Goal: Book appointment/travel/reservation

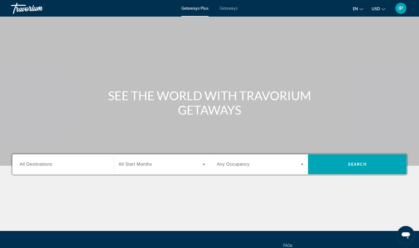
click at [44, 167] on span "All Destinations" at bounding box center [36, 164] width 33 height 5
click at [44, 167] on input "Destination All Destinations" at bounding box center [63, 165] width 87 height 7
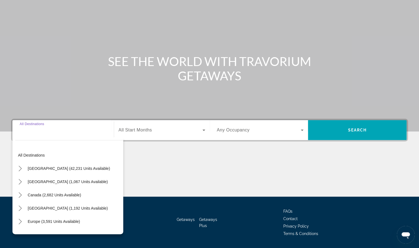
scroll to position [50, 0]
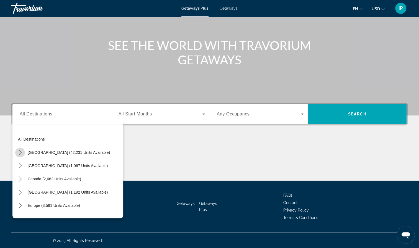
click at [20, 153] on icon "Toggle United States (42,231 units available) submenu" at bounding box center [20, 153] width 6 height 6
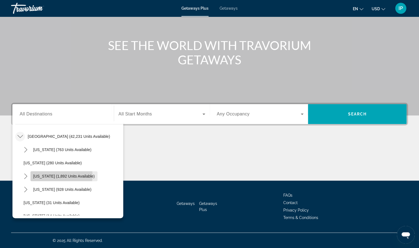
click at [43, 175] on span "California (1,892 units available)" at bounding box center [63, 176] width 61 height 4
type input "**********"
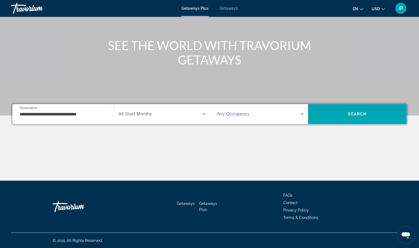
click at [303, 115] on icon "Search widget" at bounding box center [302, 114] width 7 height 7
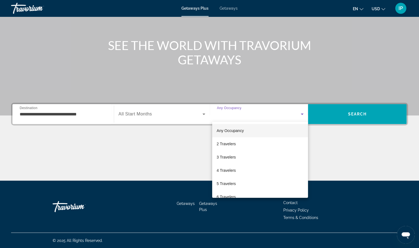
click at [203, 116] on div at bounding box center [209, 124] width 419 height 248
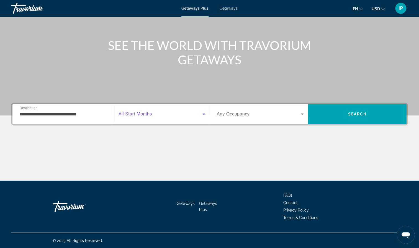
click at [203, 114] on icon "Search widget" at bounding box center [203, 114] width 3 height 1
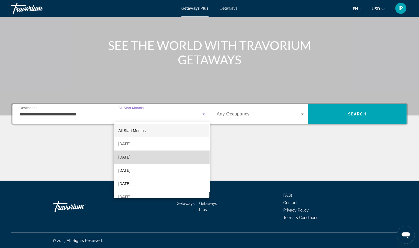
click at [195, 159] on mat-option "[DATE]" at bounding box center [161, 157] width 95 height 13
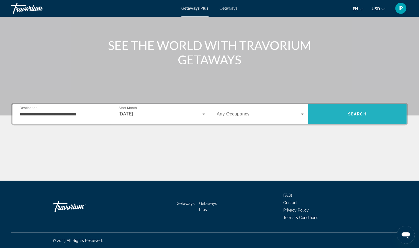
click at [355, 114] on span "Search" at bounding box center [357, 114] width 19 height 4
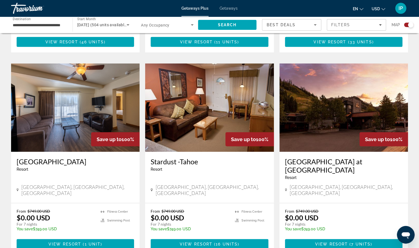
scroll to position [796, 0]
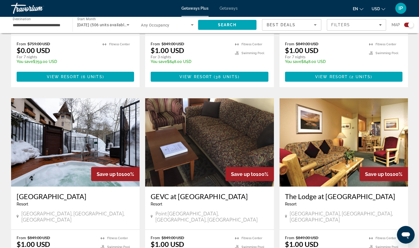
scroll to position [770, 0]
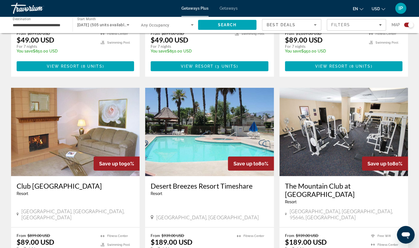
scroll to position [743, 0]
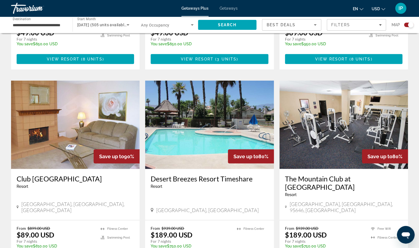
click at [197, 110] on img "Main content" at bounding box center [209, 125] width 128 height 89
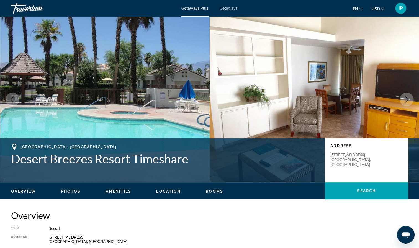
click at [406, 102] on icon "Next image" at bounding box center [407, 99] width 4 height 7
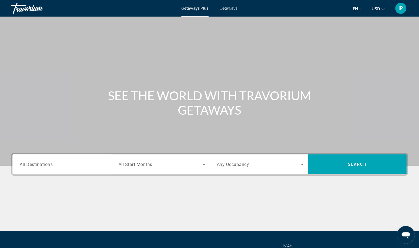
click at [38, 162] on span "All Destinations" at bounding box center [36, 164] width 33 height 5
click at [38, 162] on input "Destination All Destinations" at bounding box center [63, 165] width 87 height 7
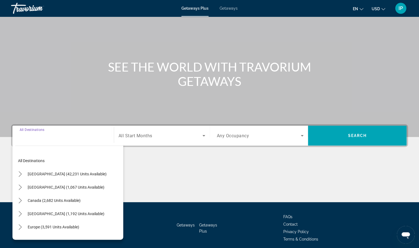
scroll to position [50, 0]
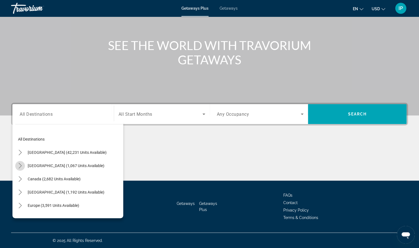
click at [21, 164] on icon "Toggle Mexico (1,067 units available) submenu" at bounding box center [20, 166] width 6 height 6
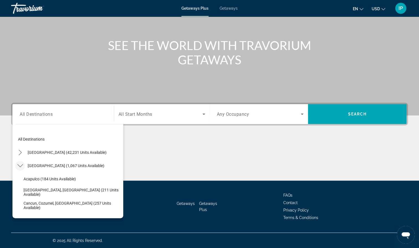
scroll to position [29, 0]
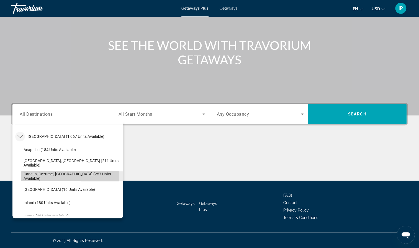
click at [29, 176] on span "Cancun, Cozumel, [GEOGRAPHIC_DATA] (257 units available)" at bounding box center [72, 176] width 97 height 9
type input "**********"
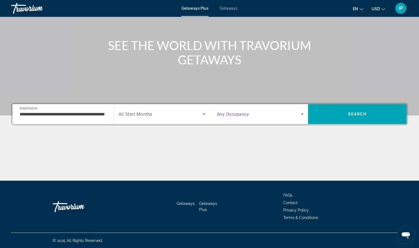
click at [302, 114] on icon "Search widget" at bounding box center [302, 114] width 3 height 1
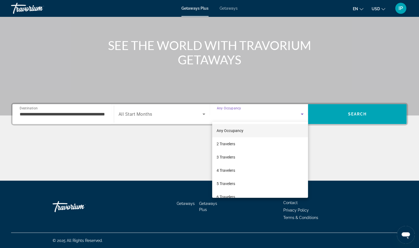
click at [109, 177] on div at bounding box center [209, 124] width 419 height 248
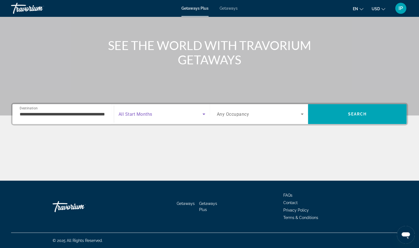
click at [204, 114] on icon "Search widget" at bounding box center [203, 114] width 3 height 1
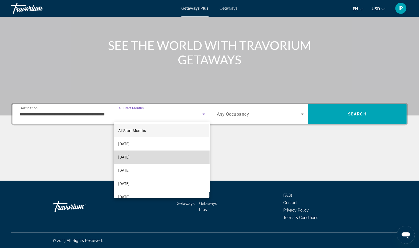
click at [178, 159] on mat-option "[DATE]" at bounding box center [161, 157] width 95 height 13
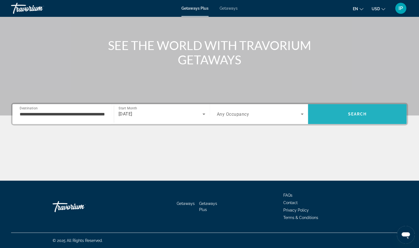
click at [369, 118] on span "Search" at bounding box center [357, 114] width 99 height 13
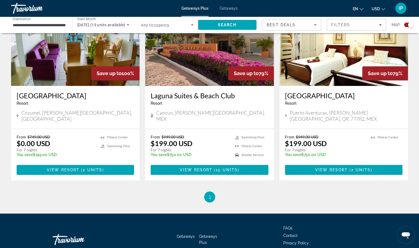
scroll to position [236, 0]
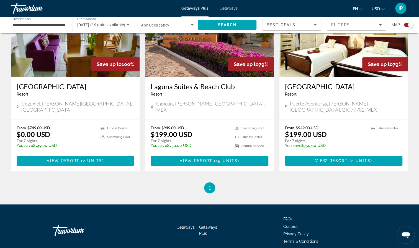
click at [227, 7] on span "Getaways" at bounding box center [228, 8] width 18 height 4
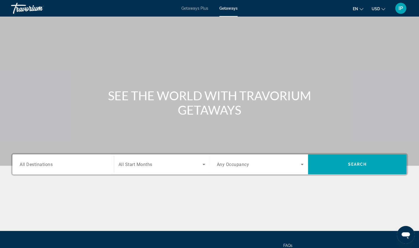
click at [39, 165] on span "All Destinations" at bounding box center [36, 164] width 33 height 5
click at [39, 165] on input "Destination All Destinations" at bounding box center [63, 165] width 87 height 7
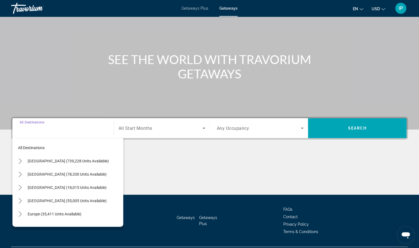
scroll to position [50, 0]
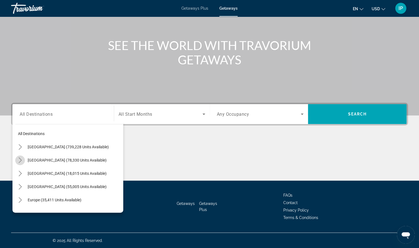
click at [20, 160] on icon "Toggle Mexico (78,330 units available) submenu" at bounding box center [20, 161] width 6 height 6
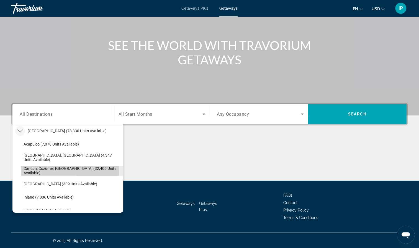
click at [27, 171] on span "Cancun, Cozumel, [GEOGRAPHIC_DATA] (32,405 units available)" at bounding box center [72, 171] width 97 height 9
type input "**********"
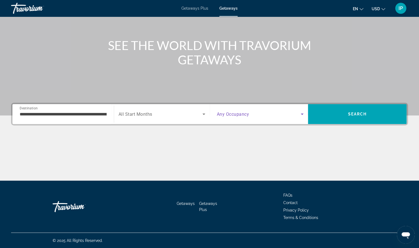
click at [302, 116] on icon "Search widget" at bounding box center [302, 114] width 7 height 7
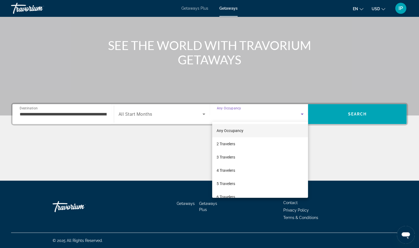
click at [203, 113] on div at bounding box center [209, 124] width 419 height 248
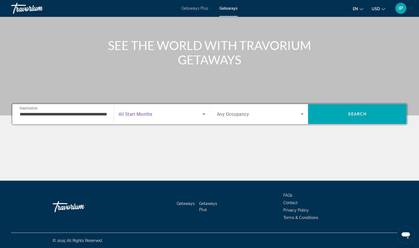
click at [203, 113] on icon "Search widget" at bounding box center [203, 114] width 7 height 7
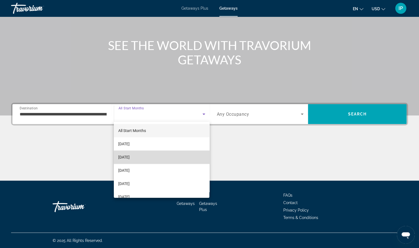
click at [188, 159] on mat-option "[DATE]" at bounding box center [161, 157] width 95 height 13
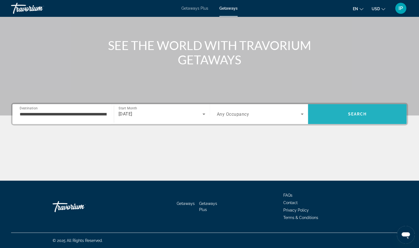
click at [360, 114] on span "Search" at bounding box center [357, 114] width 19 height 4
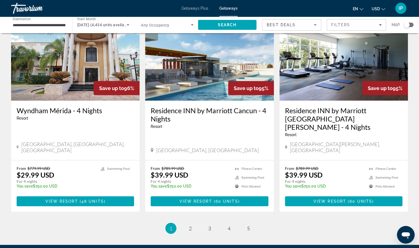
scroll to position [679, 0]
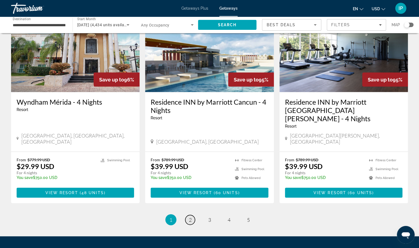
click at [190, 217] on span "2" at bounding box center [190, 220] width 3 height 6
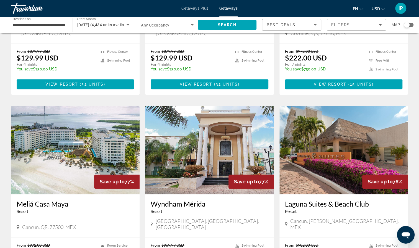
scroll to position [385, 0]
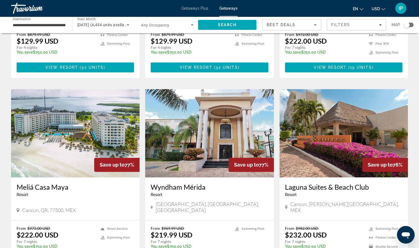
click at [72, 108] on img "Main content" at bounding box center [75, 133] width 128 height 89
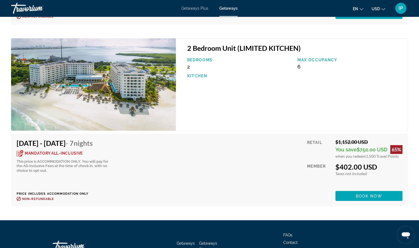
scroll to position [1722, 0]
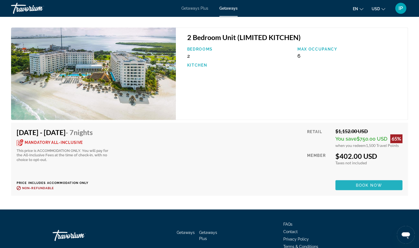
click at [354, 185] on span "Main content" at bounding box center [368, 185] width 67 height 13
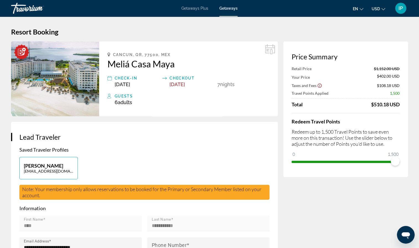
click at [104, 72] on div "Cancun, QR, 77500, MEX Meliá Casa Maya Check-In Nov 15, 2025 Checkout Nov 22, 2…" at bounding box center [188, 79] width 178 height 75
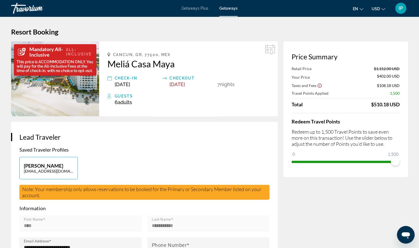
click at [56, 46] on div "Mandatory All-Inclusive" at bounding box center [40, 51] width 52 height 15
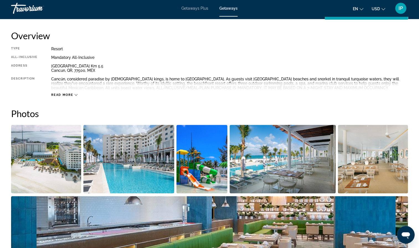
scroll to position [188, 0]
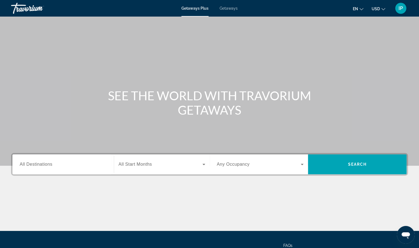
click at [31, 166] on span "All Destinations" at bounding box center [36, 164] width 33 height 5
click at [31, 166] on input "Destination All Destinations" at bounding box center [63, 165] width 87 height 7
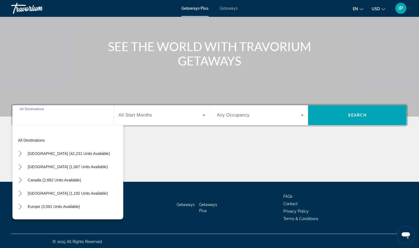
scroll to position [50, 0]
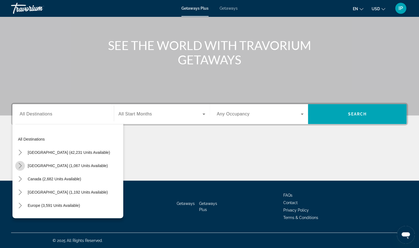
click at [20, 164] on icon "Toggle Mexico (1,067 units available) submenu" at bounding box center [20, 166] width 3 height 6
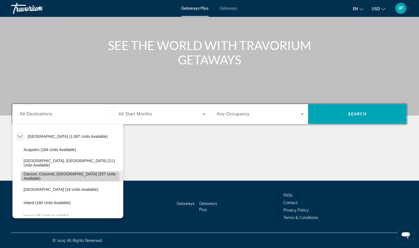
click at [28, 178] on span "Cancun, Cozumel, [GEOGRAPHIC_DATA] (257 units available)" at bounding box center [72, 176] width 97 height 9
type input "**********"
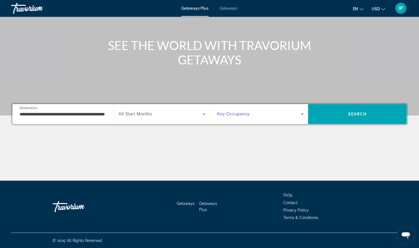
click at [302, 115] on icon "Search widget" at bounding box center [302, 114] width 7 height 7
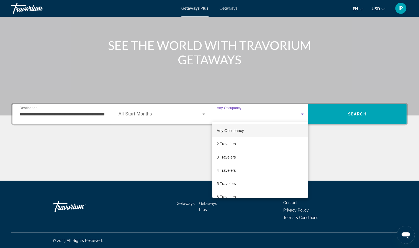
click at [164, 140] on div at bounding box center [209, 124] width 419 height 248
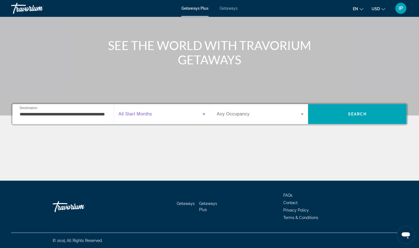
click at [202, 114] on icon "Search widget" at bounding box center [203, 114] width 7 height 7
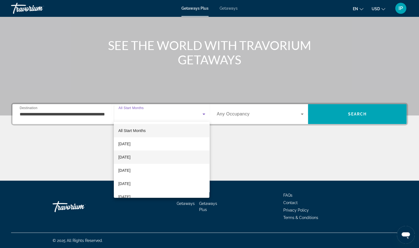
click at [127, 157] on span "[DATE]" at bounding box center [124, 157] width 12 height 7
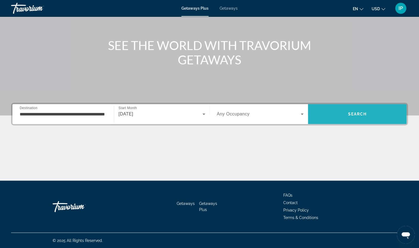
click at [372, 116] on span "Search" at bounding box center [357, 114] width 99 height 13
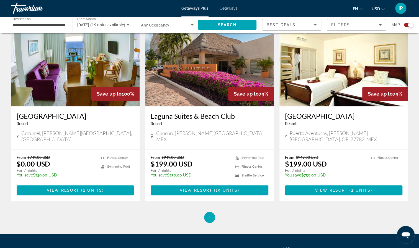
scroll to position [217, 0]
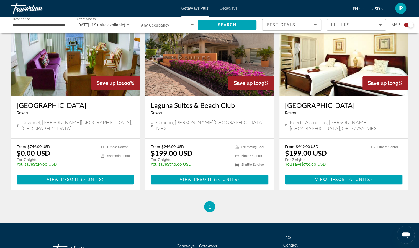
click at [233, 8] on span "Getaways" at bounding box center [228, 8] width 18 height 4
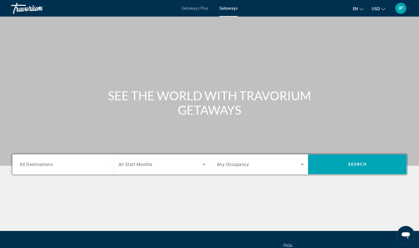
click at [35, 158] on div "Search widget" at bounding box center [63, 165] width 87 height 16
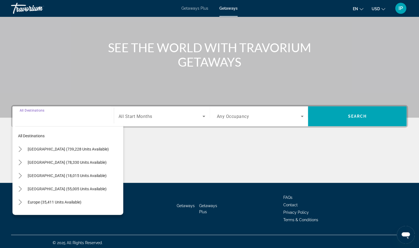
scroll to position [50, 0]
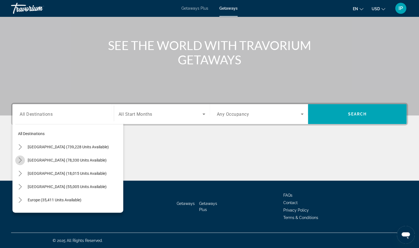
click at [23, 162] on icon "Toggle Mexico (78,330 units available) submenu" at bounding box center [20, 161] width 6 height 6
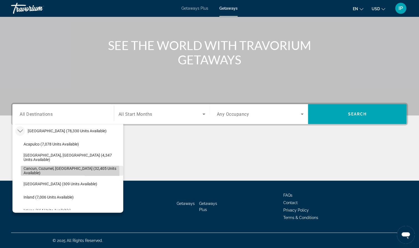
click at [32, 173] on span "Cancun, Cozumel, [GEOGRAPHIC_DATA] (32,405 units available)" at bounding box center [72, 171] width 97 height 9
type input "**********"
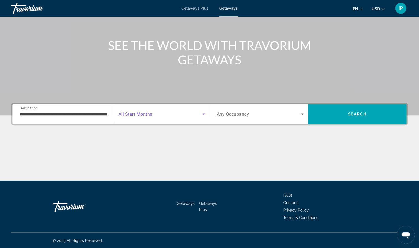
click at [202, 115] on icon "Search widget" at bounding box center [203, 114] width 7 height 7
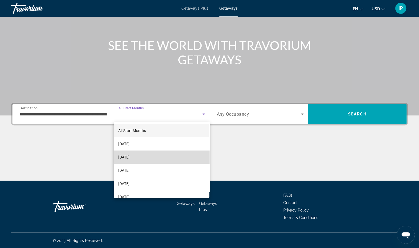
click at [186, 156] on mat-option "[DATE]" at bounding box center [161, 157] width 95 height 13
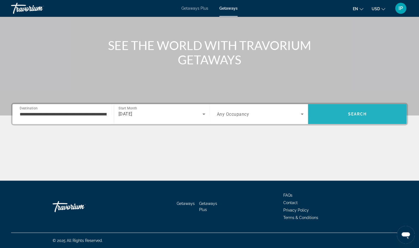
click at [343, 113] on span "Search" at bounding box center [357, 114] width 99 height 13
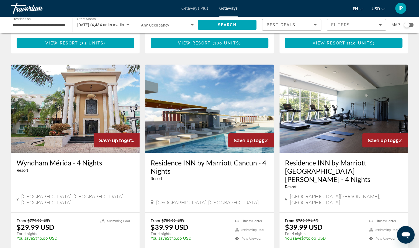
scroll to position [636, 0]
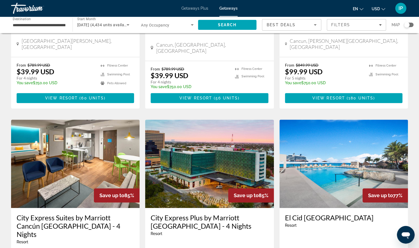
scroll to position [179, 0]
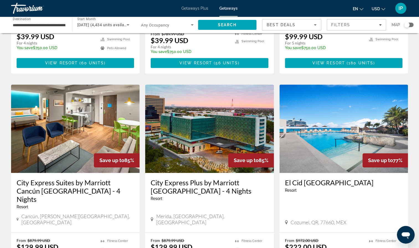
click at [331, 122] on img "Main content" at bounding box center [343, 129] width 128 height 89
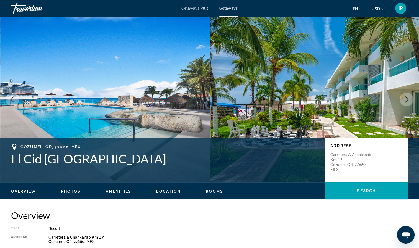
click at [405, 99] on icon "Next image" at bounding box center [406, 99] width 7 height 7
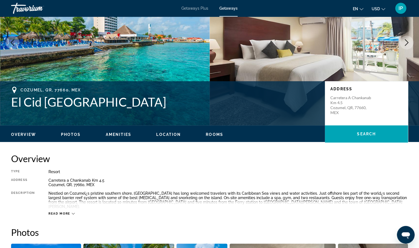
scroll to position [74, 0]
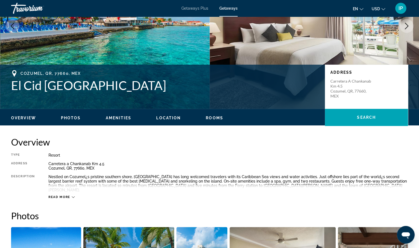
click at [73, 196] on icon "Main content" at bounding box center [73, 197] width 3 height 3
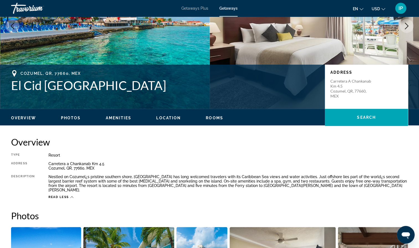
click at [24, 118] on span "Overview" at bounding box center [23, 118] width 25 height 4
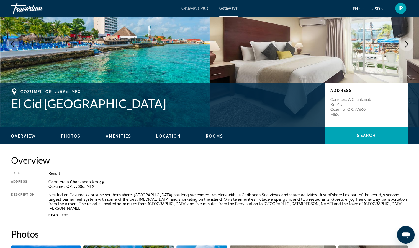
scroll to position [44, 0]
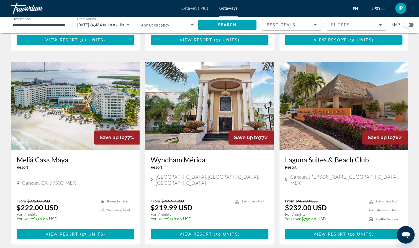
scroll to position [426, 0]
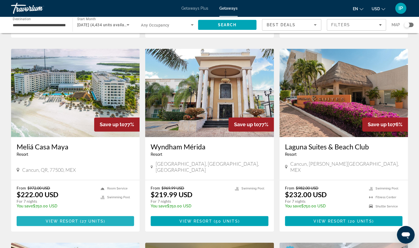
click at [75, 219] on span "View Resort" at bounding box center [62, 221] width 33 height 4
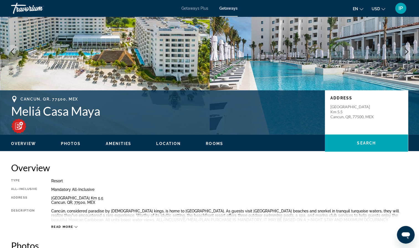
scroll to position [68, 0]
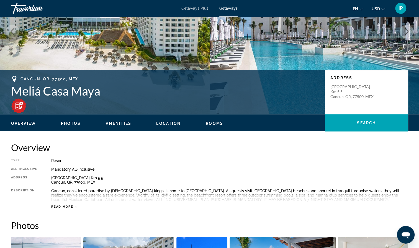
click at [75, 208] on div "Read more" at bounding box center [64, 207] width 26 height 4
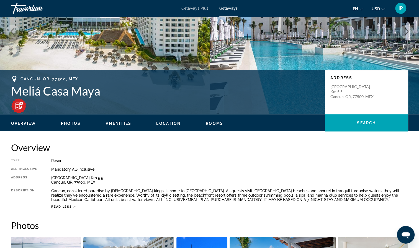
click at [122, 123] on span "Amenities" at bounding box center [118, 123] width 26 height 4
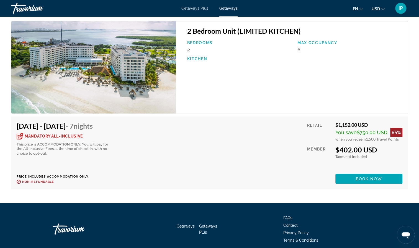
scroll to position [1731, 0]
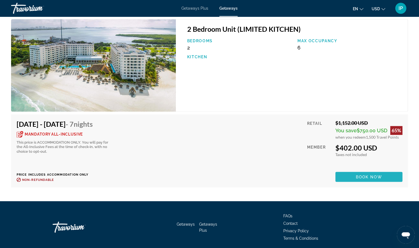
click at [369, 175] on span "Book now" at bounding box center [369, 177] width 26 height 4
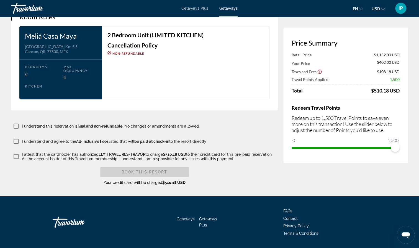
scroll to position [714, 0]
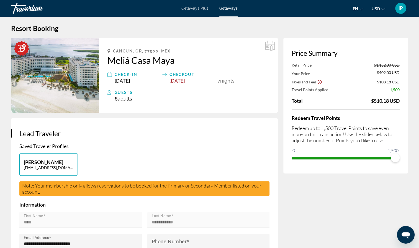
scroll to position [0, 0]
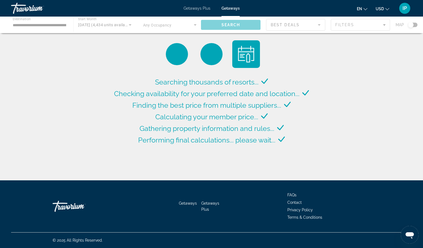
click at [356, 115] on div "Searching thousands of resorts... Checking availability for your preferred date…" at bounding box center [211, 91] width 423 height 183
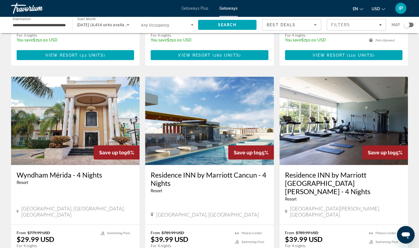
scroll to position [629, 0]
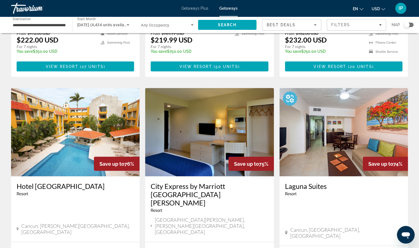
scroll to position [584, 0]
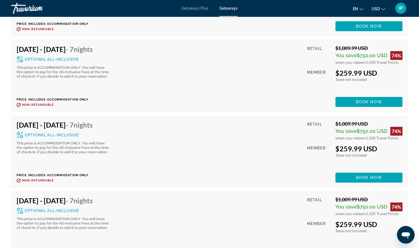
scroll to position [1283, 0]
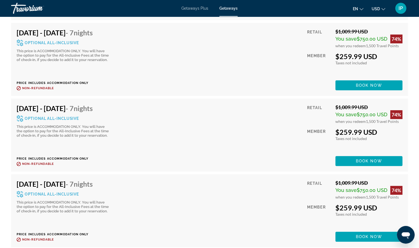
click at [23, 119] on icon "Main content" at bounding box center [22, 120] width 4 height 4
click at [40, 118] on span "Optional All-Inclusive" at bounding box center [52, 119] width 54 height 4
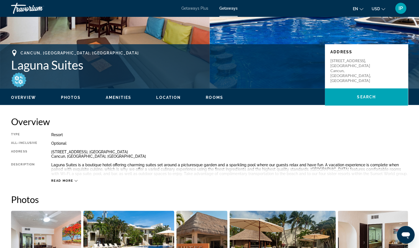
scroll to position [64, 0]
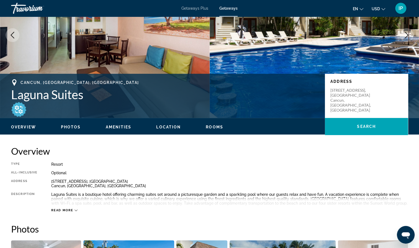
click at [75, 211] on icon "Main content" at bounding box center [75, 210] width 3 height 3
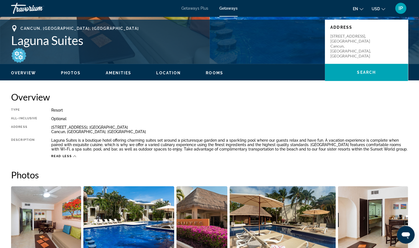
scroll to position [136, 0]
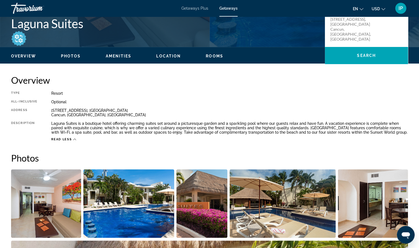
click at [28, 56] on span "Overview" at bounding box center [23, 56] width 25 height 4
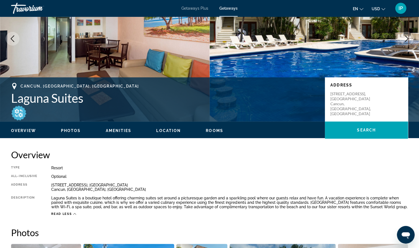
scroll to position [59, 0]
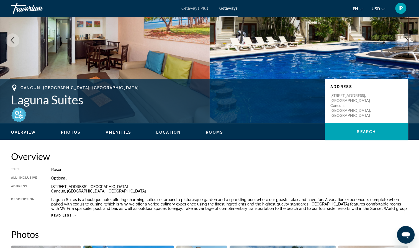
click at [172, 131] on span "Location" at bounding box center [168, 132] width 25 height 4
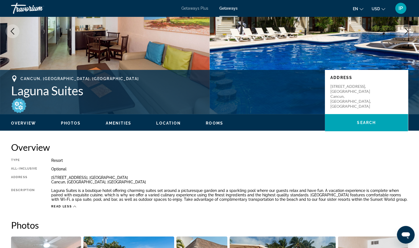
scroll to position [31, 0]
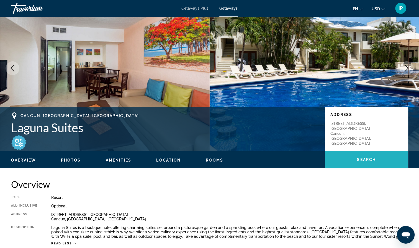
click at [361, 160] on span "Search" at bounding box center [366, 160] width 19 height 4
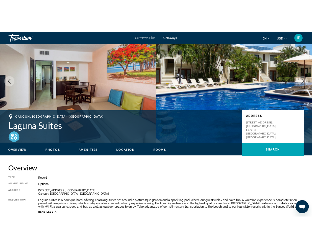
scroll to position [0, 0]
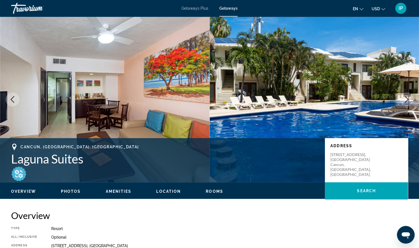
click at [406, 100] on icon "Next image" at bounding box center [406, 99] width 7 height 7
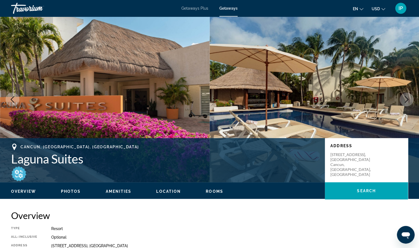
click at [405, 99] on icon "Next image" at bounding box center [406, 99] width 7 height 7
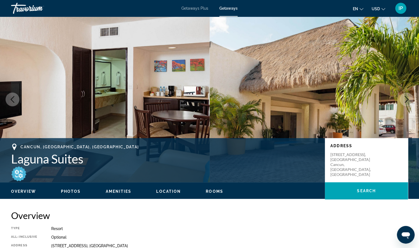
click at [406, 101] on icon "Next image" at bounding box center [407, 99] width 4 height 7
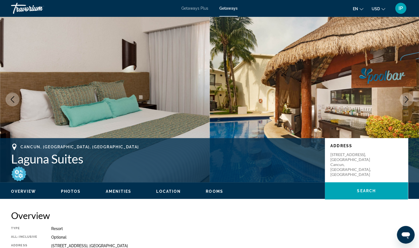
click at [407, 102] on icon "Next image" at bounding box center [406, 99] width 7 height 7
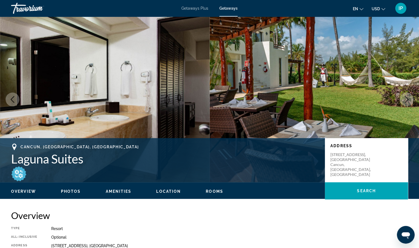
click at [408, 103] on button "Next image" at bounding box center [406, 100] width 14 height 14
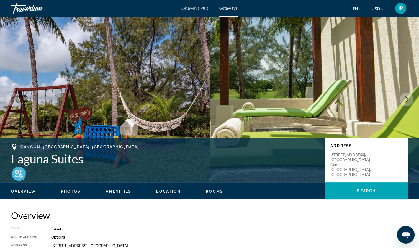
click at [409, 105] on button "Next image" at bounding box center [406, 100] width 14 height 14
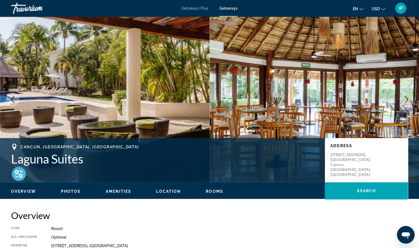
click at [410, 104] on button "Next image" at bounding box center [406, 100] width 14 height 14
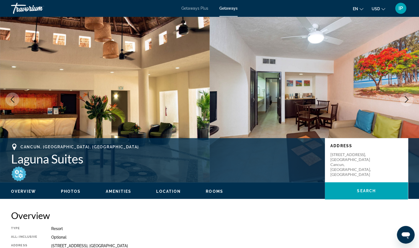
click at [411, 106] on img "Main content" at bounding box center [313, 100] width 209 height 166
click at [410, 100] on button "Next image" at bounding box center [406, 100] width 14 height 14
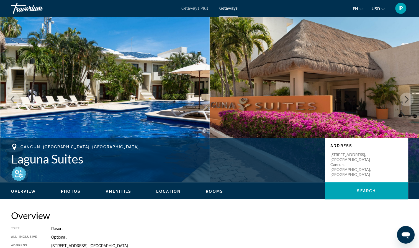
click at [412, 103] on img "Main content" at bounding box center [313, 100] width 209 height 166
